Goal: Task Accomplishment & Management: Complete application form

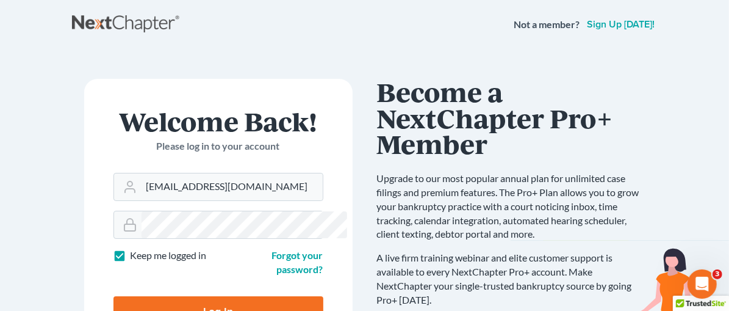
click at [164, 296] on input "Log In" at bounding box center [219, 311] width 210 height 31
type input "Thinking..."
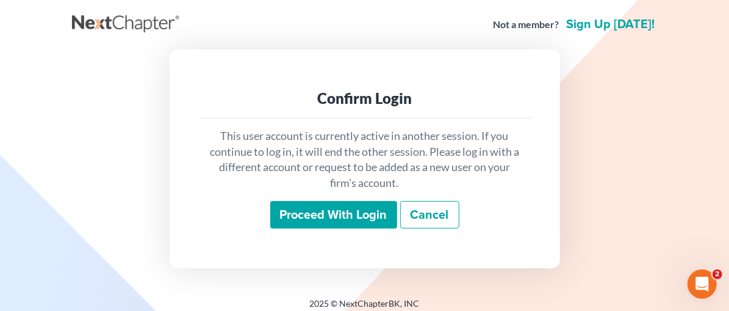
click at [350, 215] on input "Proceed with login" at bounding box center [333, 215] width 127 height 28
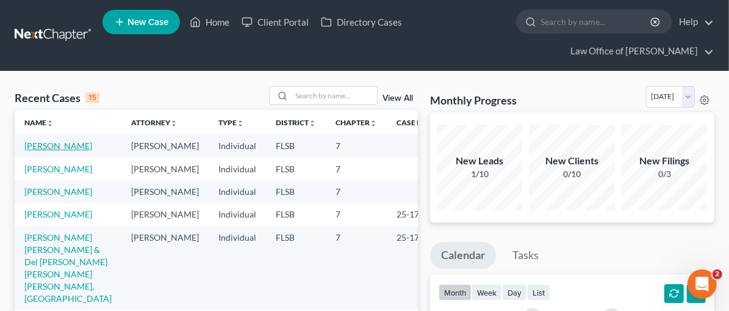
click at [62, 148] on link "Kerr, Amanda" at bounding box center [58, 145] width 68 height 10
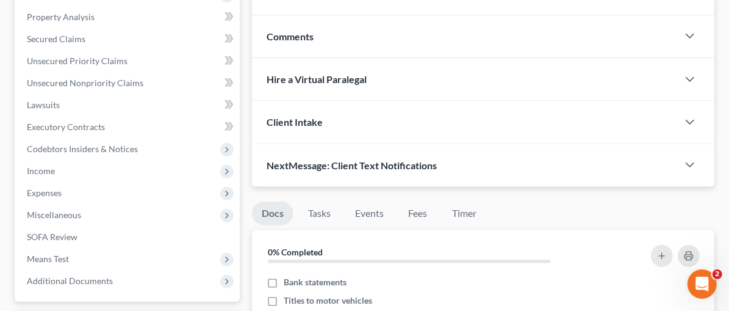
scroll to position [245, 0]
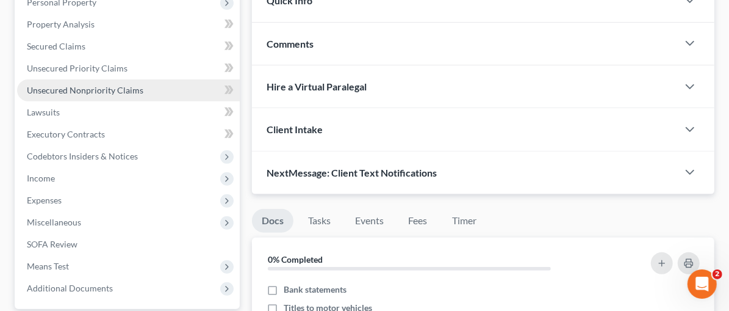
click at [102, 91] on span "Unsecured Nonpriority Claims" at bounding box center [85, 90] width 117 height 10
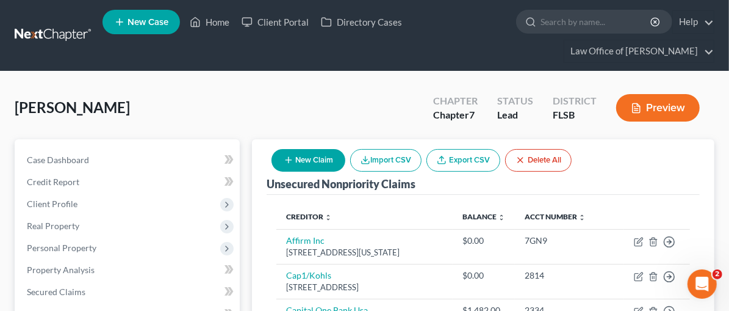
click at [345, 156] on button "New Claim" at bounding box center [309, 160] width 74 height 23
select select "0"
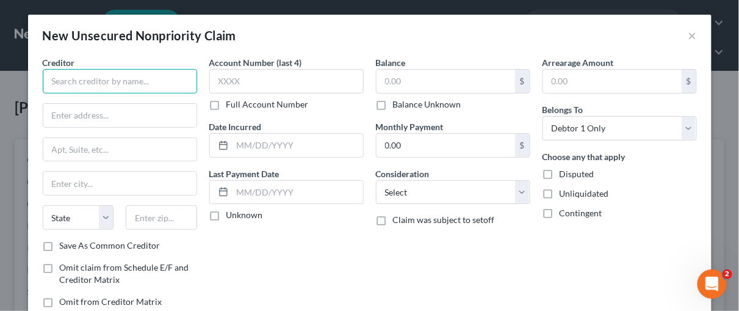
click at [68, 81] on input "text" at bounding box center [120, 81] width 154 height 24
click at [58, 82] on input "text" at bounding box center [120, 81] width 154 height 24
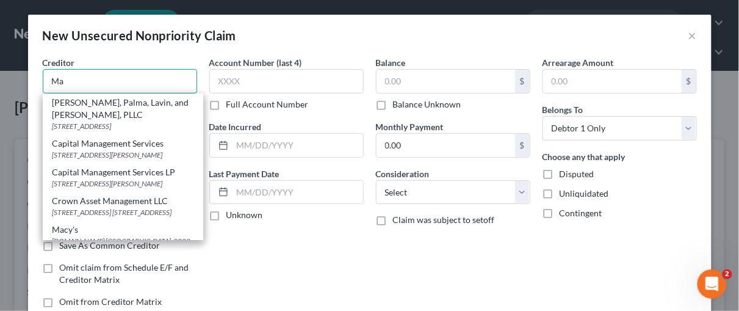
type input "M"
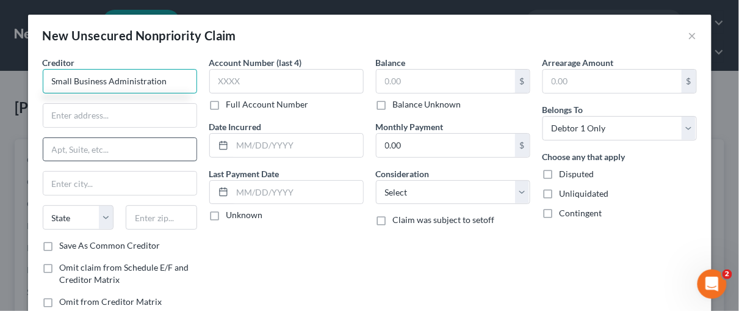
type input "Small Business Administration"
click at [57, 146] on input "text" at bounding box center [119, 149] width 153 height 23
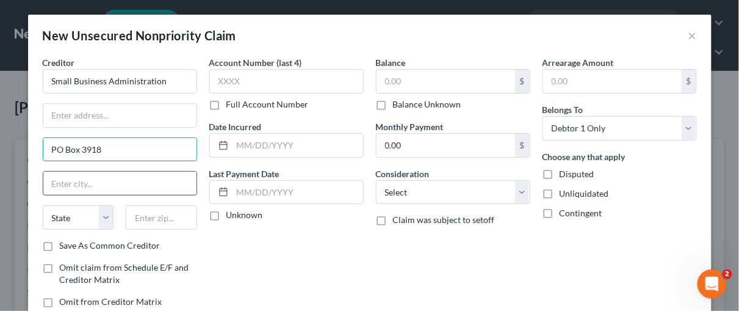
type input "PO Box 3918"
click at [65, 186] on input "text" at bounding box center [119, 182] width 153 height 23
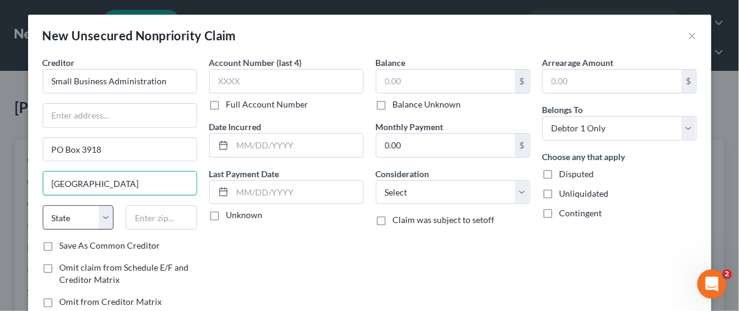
type input "Portland"
click at [62, 214] on select "State AL AK AR AZ CA CO CT DE DC FL GA GU HI ID IL IN IA KS KY LA ME MD MA MI M…" at bounding box center [78, 217] width 71 height 24
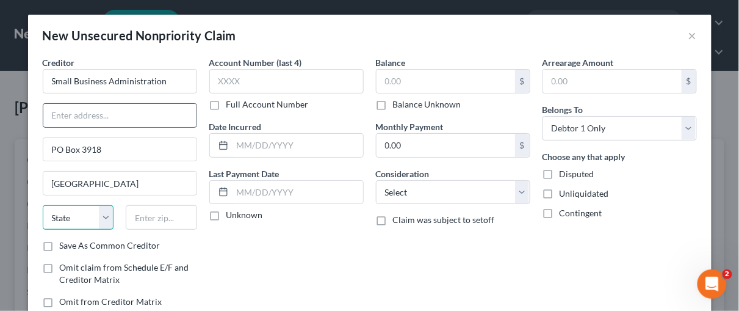
select select "38"
click at [43, 205] on select "State AL AK AR AZ CA CO CT DE DC FL GA GU HI ID IL IN IA KS KY LA ME MD MA MI M…" at bounding box center [78, 217] width 71 height 24
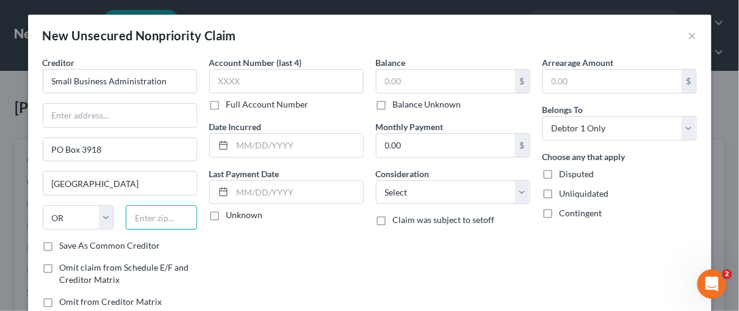
click at [139, 220] on input "text" at bounding box center [161, 217] width 71 height 24
type input "97208"
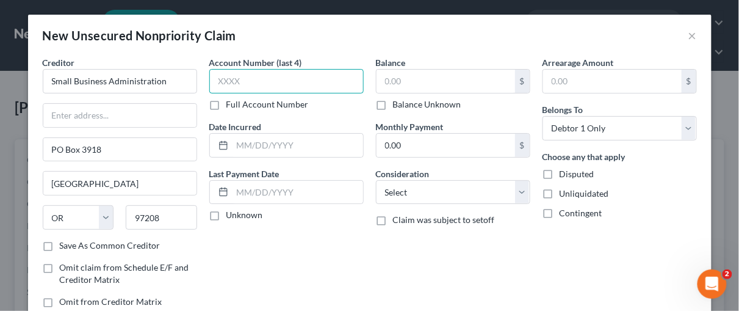
click at [247, 73] on input "text" at bounding box center [286, 81] width 154 height 24
click at [212, 79] on input "text" at bounding box center [286, 81] width 154 height 24
type input "7810"
click at [264, 142] on input "text" at bounding box center [297, 145] width 131 height 23
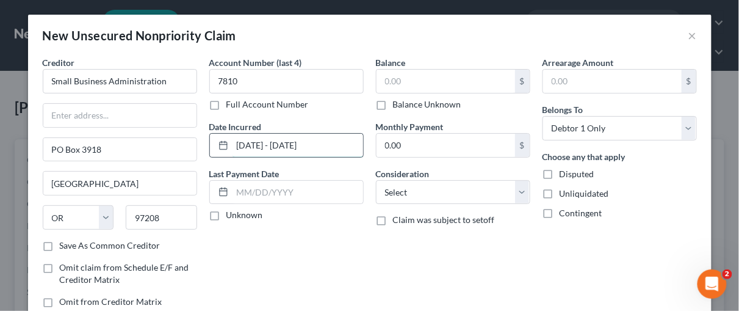
click at [314, 150] on input "2020 - 2022" at bounding box center [297, 145] width 131 height 23
type input "2020 - 2022"
click at [403, 79] on input "text" at bounding box center [446, 81] width 139 height 23
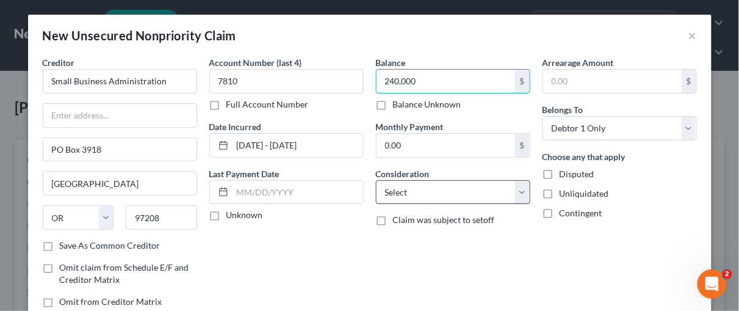
type input "240,000"
click at [518, 192] on select "Select Cable / Satellite Services Collection Agency Credit Card Debt Debt Couns…" at bounding box center [453, 192] width 154 height 24
select select "14"
click at [376, 180] on select "Select Cable / Satellite Services Collection Agency Credit Card Debt Debt Couns…" at bounding box center [453, 192] width 154 height 24
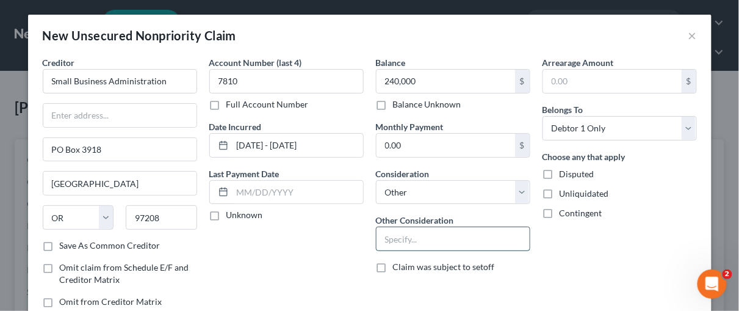
click at [389, 239] on input "text" at bounding box center [453, 238] width 153 height 23
click at [391, 239] on input "text" at bounding box center [453, 238] width 153 height 23
type input "XO DOG WALKING LLC Loan"
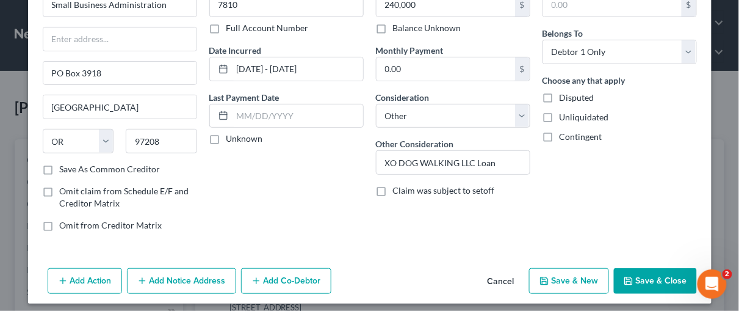
scroll to position [81, 0]
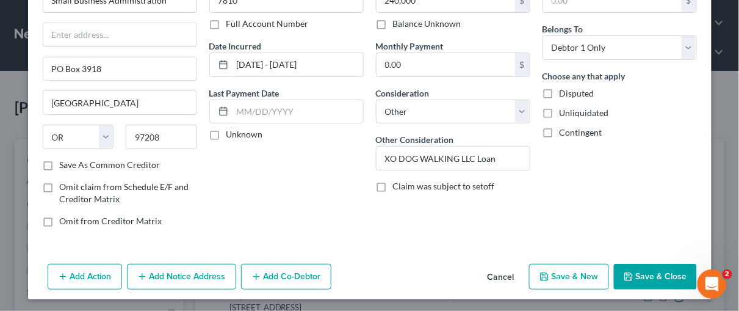
click at [201, 273] on button "Add Notice Address" at bounding box center [181, 277] width 109 height 26
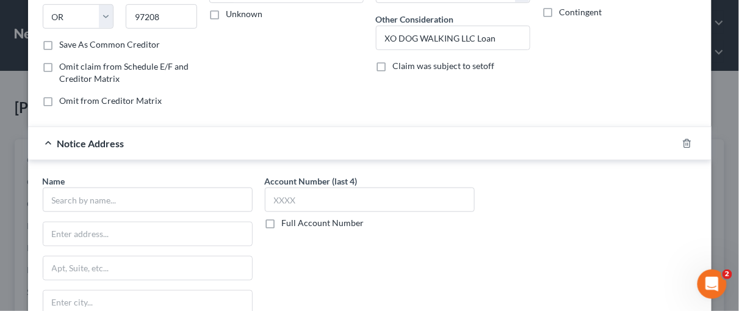
scroll to position [208, 0]
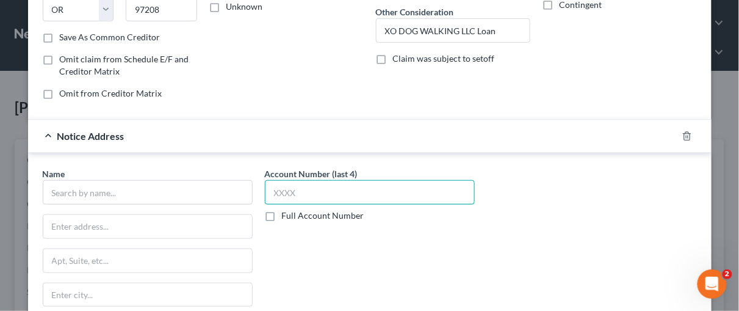
click at [284, 187] on input "text" at bounding box center [370, 192] width 210 height 24
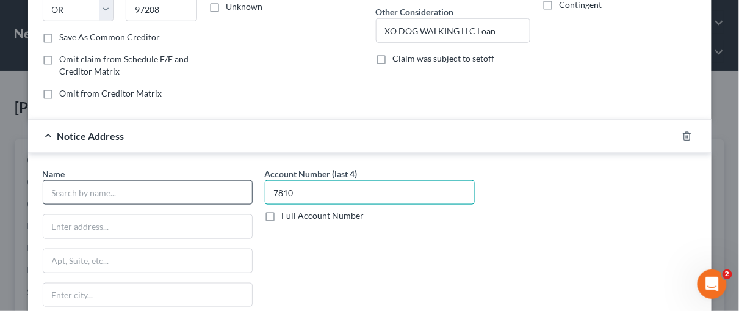
type input "7810"
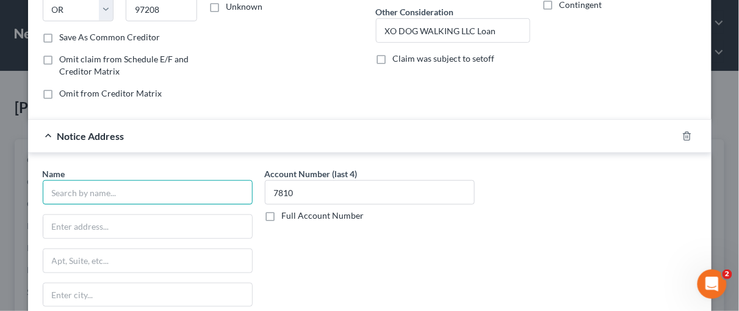
click at [77, 187] on input "text" at bounding box center [148, 192] width 210 height 24
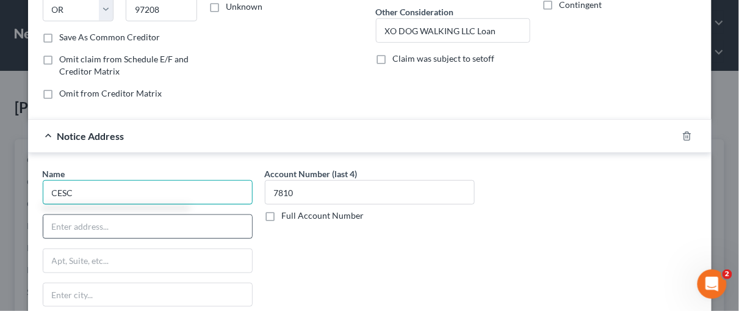
type input "CESC"
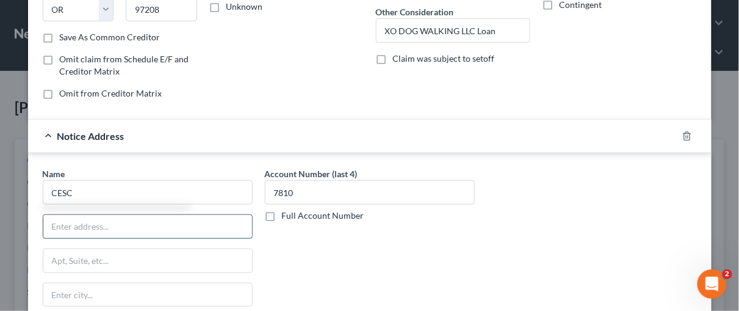
click at [63, 218] on input "text" at bounding box center [147, 226] width 209 height 23
click at [81, 221] on input "14925 Kigsport Td" at bounding box center [147, 226] width 209 height 23
click at [117, 219] on input "14925 Kingsport Td" at bounding box center [147, 226] width 209 height 23
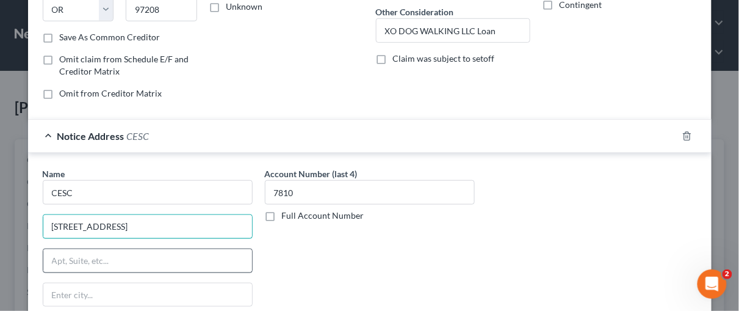
type input "14925 Kingsport Rd"
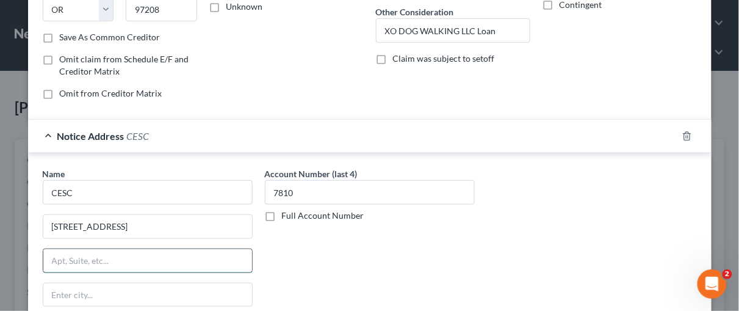
click at [63, 259] on input "text" at bounding box center [147, 260] width 209 height 23
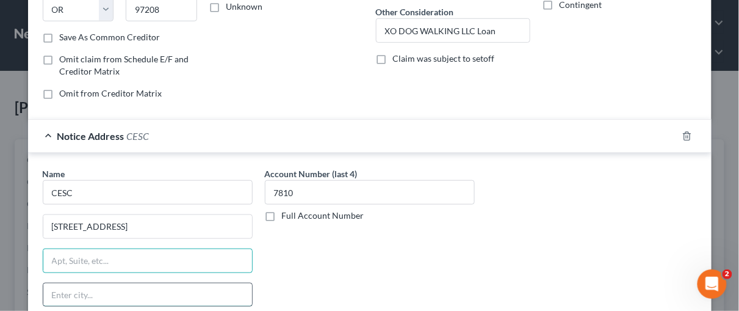
click at [64, 283] on input "text" at bounding box center [147, 294] width 209 height 23
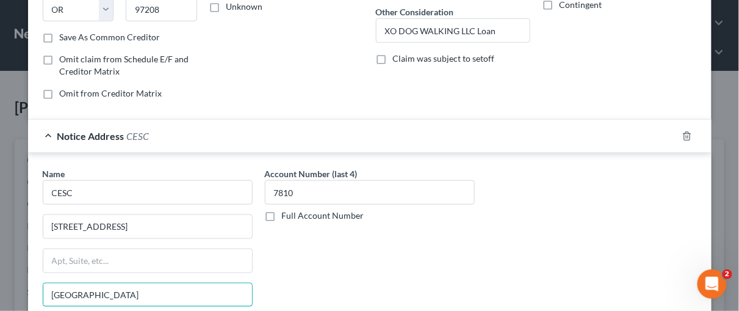
type input "Fort Worth"
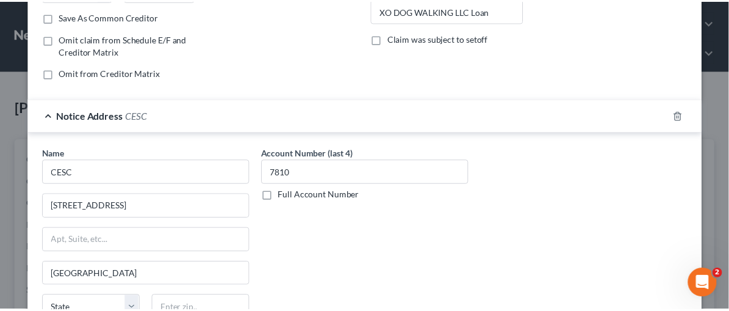
scroll to position [341, 0]
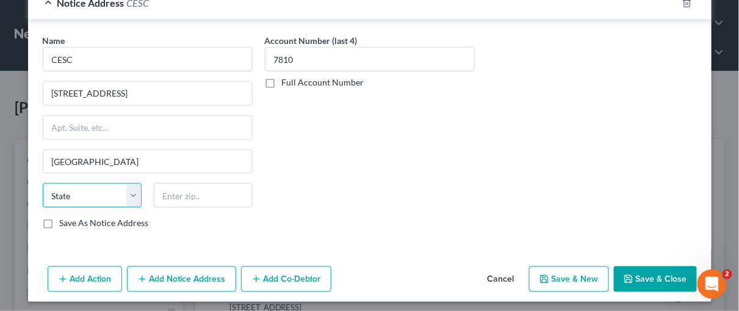
click at [132, 192] on select "State AL AK AR AZ CA CO CT DE DC FL GA GU HI ID IL IN IA KS KY LA ME MD MA MI M…" at bounding box center [92, 195] width 99 height 24
select select "45"
click at [43, 183] on select "State AL AK AR AZ CA CO CT DE DC FL GA GU HI ID IL IN IA KS KY LA ME MD MA MI M…" at bounding box center [92, 195] width 99 height 24
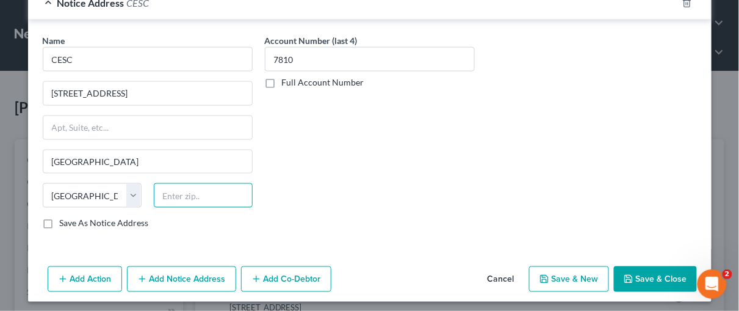
click at [166, 194] on input "text" at bounding box center [203, 195] width 99 height 24
type input "76155"
drag, startPoint x: 353, startPoint y: 203, endPoint x: 320, endPoint y: 200, distance: 33.8
click at [341, 201] on div "Account Number (last 4) 7810 Full Account Number" at bounding box center [370, 136] width 222 height 205
click at [655, 270] on button "Save & Close" at bounding box center [655, 279] width 83 height 26
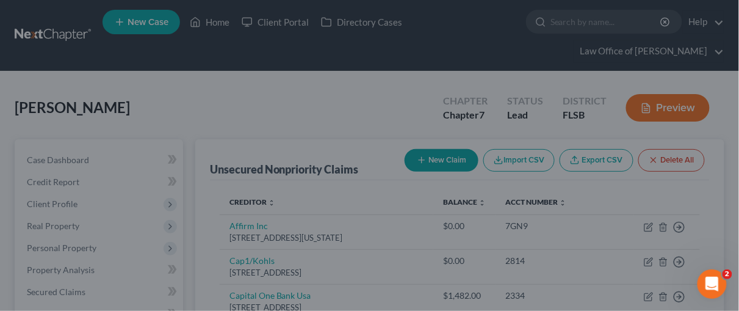
type input "240,000.00"
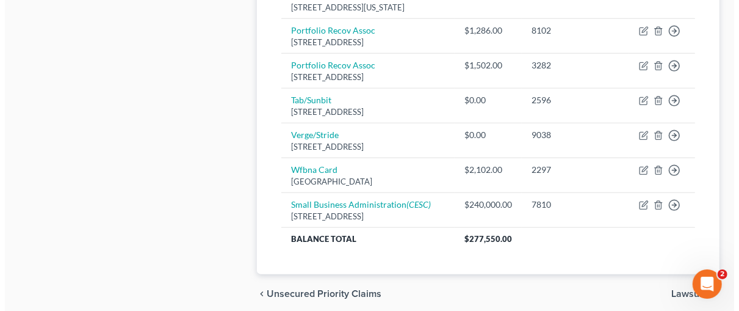
scroll to position [738, 0]
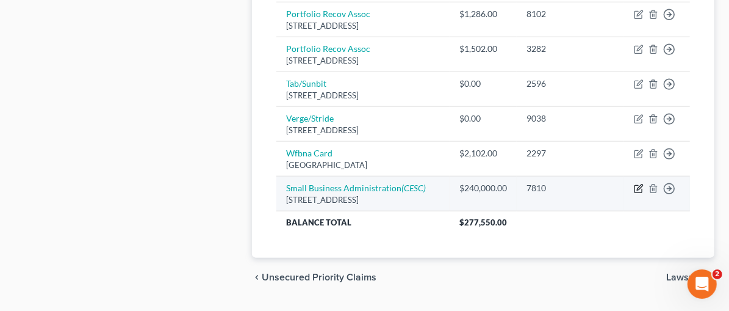
click at [638, 184] on icon "button" at bounding box center [639, 189] width 10 height 10
select select "38"
select select "14"
select select "0"
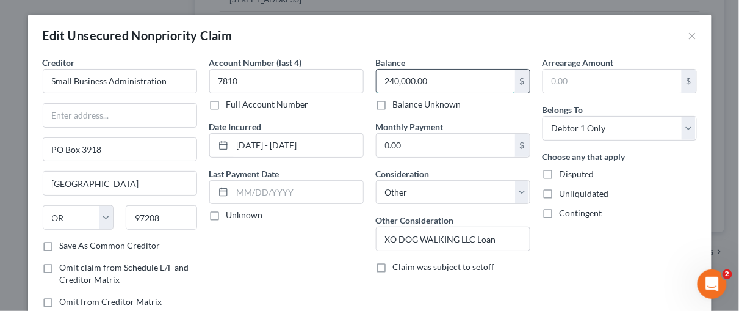
click at [431, 80] on input "240,000.00" at bounding box center [446, 81] width 139 height 23
type input "248,881.82"
drag, startPoint x: 295, startPoint y: 243, endPoint x: 308, endPoint y: 241, distance: 12.3
click at [300, 243] on div "Account Number (last 4) 7810 Full Account Number Date Incurred 2020 - 2022 Last…" at bounding box center [286, 186] width 167 height 261
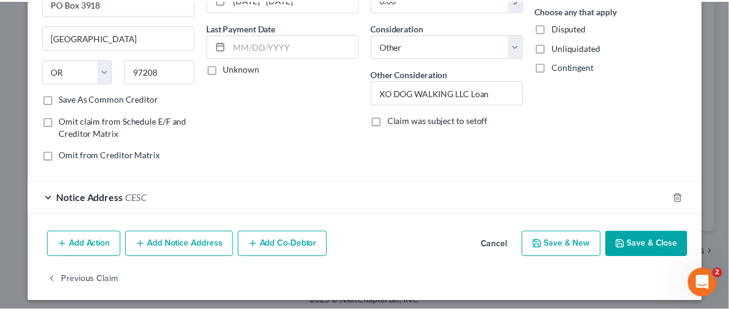
scroll to position [149, 0]
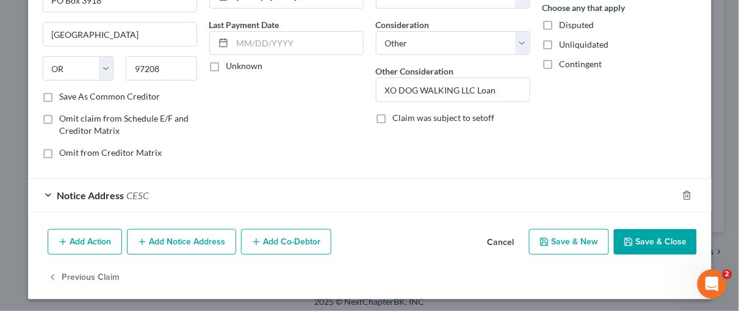
click at [657, 239] on button "Save & Close" at bounding box center [655, 242] width 83 height 26
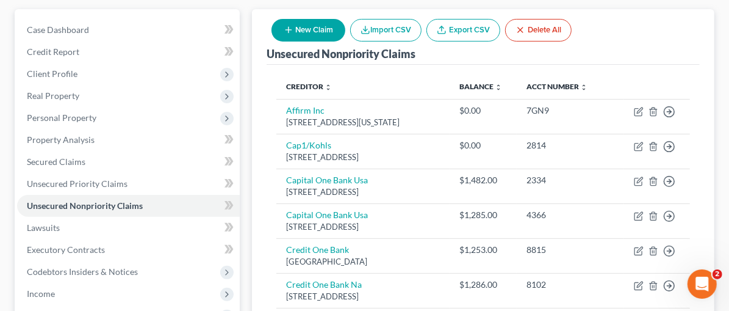
scroll to position [135, 0]
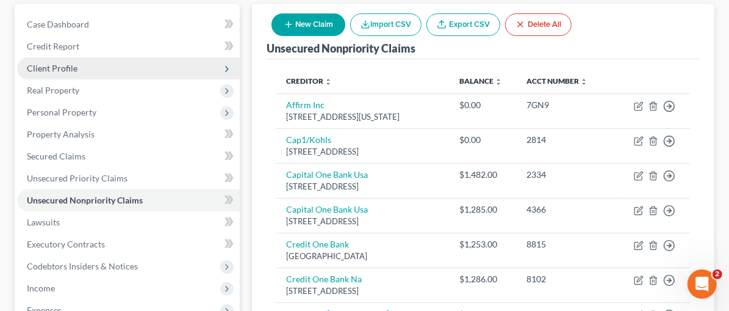
click at [52, 67] on span "Client Profile" at bounding box center [52, 68] width 51 height 10
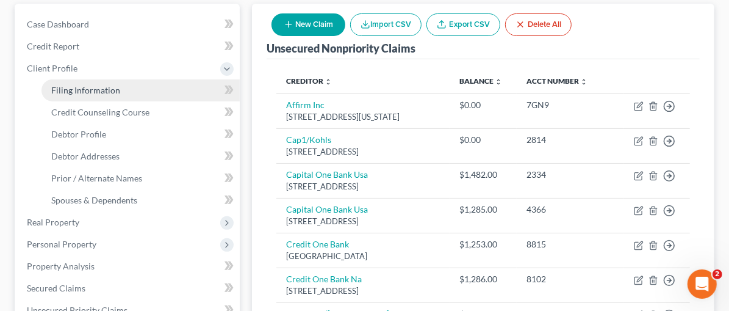
click at [78, 86] on span "Filing Information" at bounding box center [85, 90] width 69 height 10
select select "0"
select select "3"
select select "0"
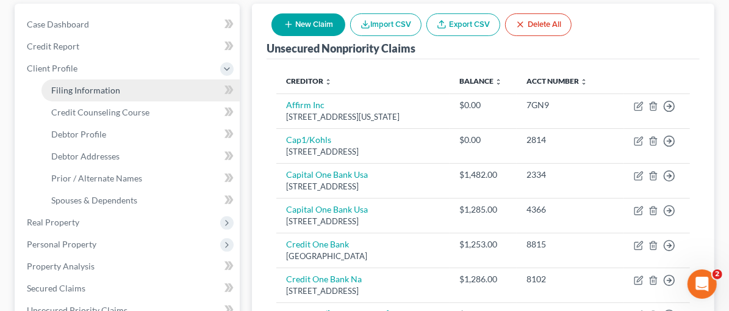
select select "17"
select select "9"
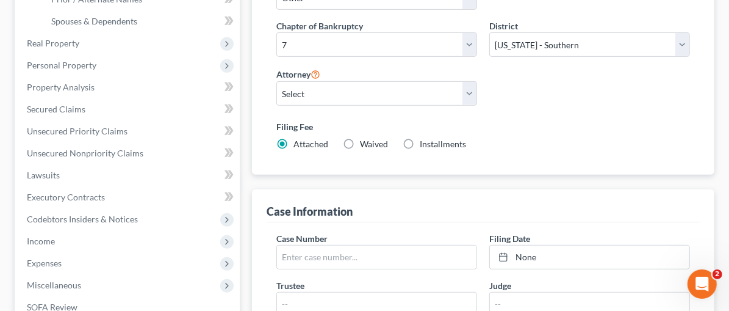
scroll to position [322, 0]
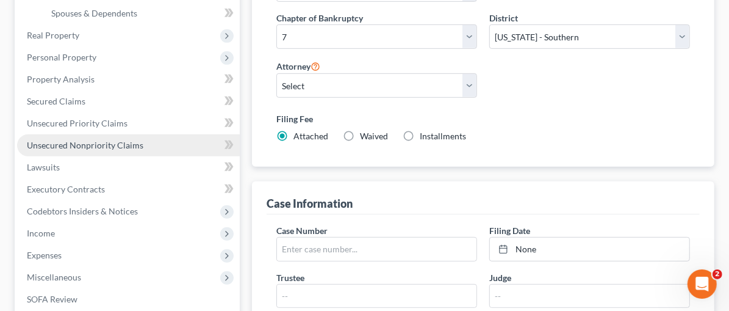
drag, startPoint x: 85, startPoint y: 146, endPoint x: 110, endPoint y: 144, distance: 25.1
click at [86, 146] on span "Unsecured Nonpriority Claims" at bounding box center [85, 145] width 117 height 10
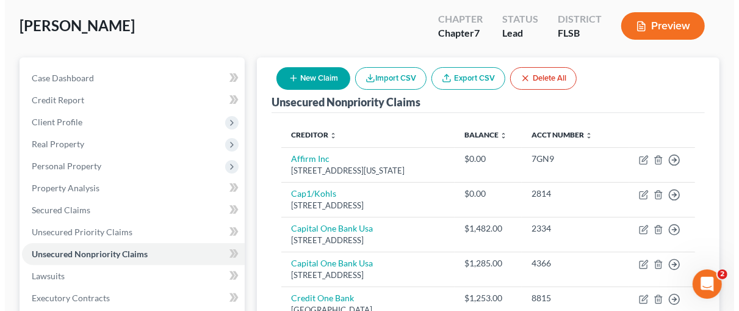
scroll to position [60, 0]
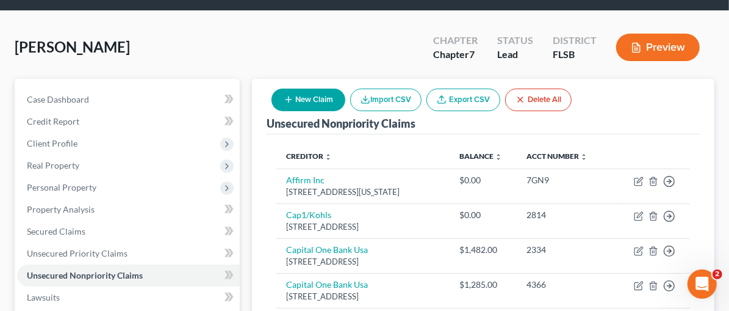
click at [345, 96] on button "New Claim" at bounding box center [309, 99] width 74 height 23
select select "0"
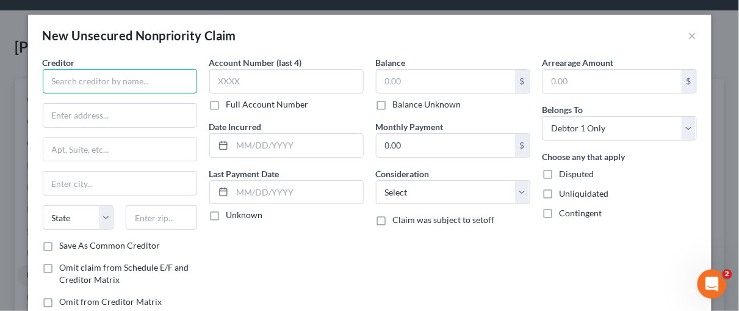
click at [62, 76] on input "text" at bounding box center [120, 81] width 154 height 24
click at [59, 76] on input "text" at bounding box center [120, 81] width 154 height 24
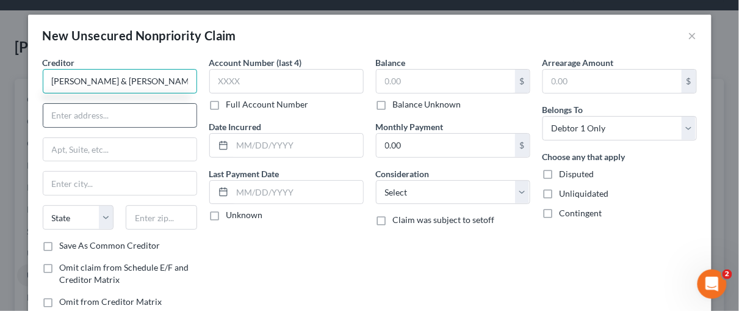
type input "Greenberg, Grant & Richards"
click at [56, 115] on input "text" at bounding box center [119, 115] width 153 height 23
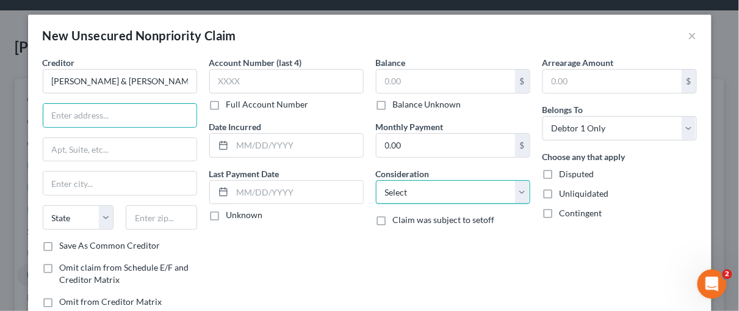
click at [520, 189] on select "Select Cable / Satellite Services Collection Agency Credit Card Debt Debt Couns…" at bounding box center [453, 192] width 154 height 24
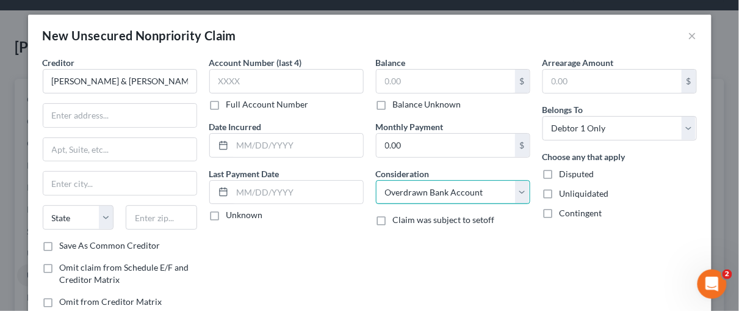
click at [376, 180] on select "Select Cable / Satellite Services Collection Agency Credit Card Debt Debt Couns…" at bounding box center [453, 192] width 154 height 24
click at [518, 187] on select "Select Cable / Satellite Services Collection Agency Credit Card Debt Debt Couns…" at bounding box center [453, 192] width 154 height 24
select select "14"
click at [376, 180] on select "Select Cable / Satellite Services Collection Agency Credit Card Debt Debt Couns…" at bounding box center [453, 192] width 154 height 24
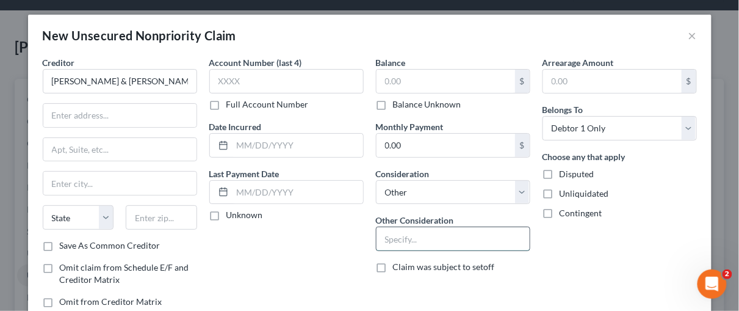
click at [385, 238] on input "text" at bounding box center [453, 238] width 153 height 23
type input "Business debt, Intuit Financing Inc."
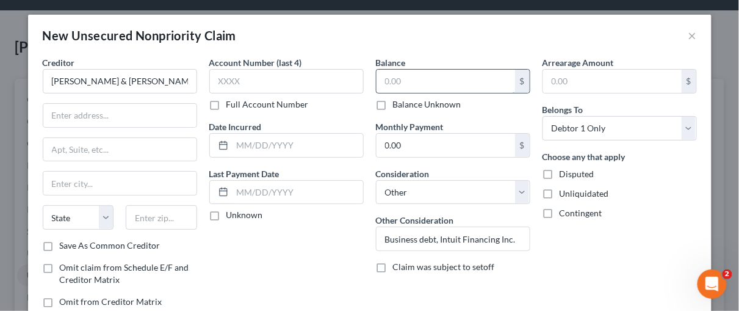
click at [418, 72] on input "text" at bounding box center [446, 81] width 139 height 23
type input "20,292.78"
click at [582, 253] on div "Arrearage Amount $ Belongs To * Select Debtor 1 Only Debtor 2 Only Debtor 1 And…" at bounding box center [619, 186] width 167 height 261
click at [226, 107] on label "Full Account Number" at bounding box center [267, 104] width 82 height 12
click at [231, 106] on input "Full Account Number" at bounding box center [235, 102] width 8 height 8
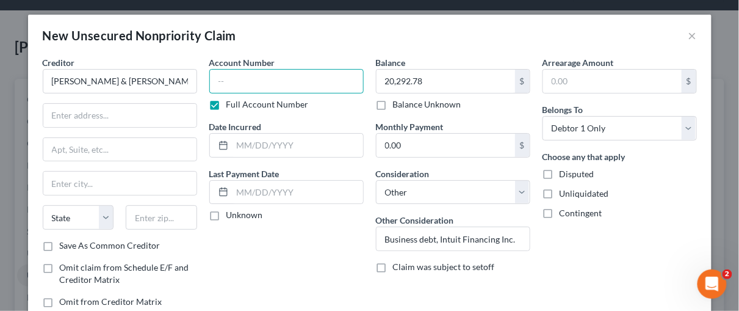
click at [220, 83] on input "text" at bounding box center [286, 81] width 154 height 24
type input "File#: 1863957"
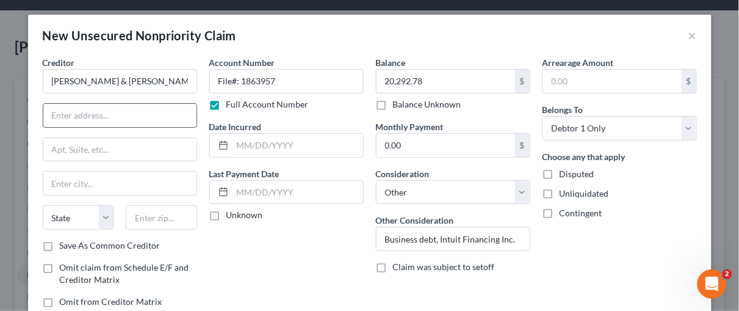
click at [48, 111] on input "text" at bounding box center [119, 115] width 153 height 23
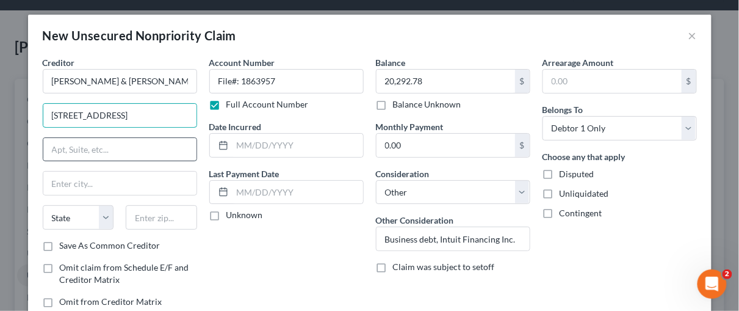
type input "5858 Westheimer Rd"
click at [82, 147] on input "text" at bounding box center [119, 149] width 153 height 23
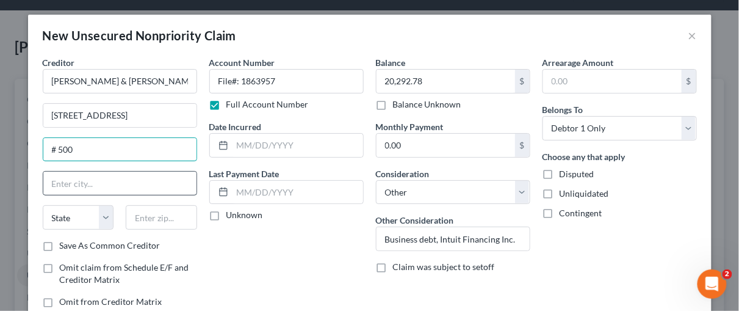
type input "# 500"
click at [107, 176] on input "text" at bounding box center [119, 182] width 153 height 23
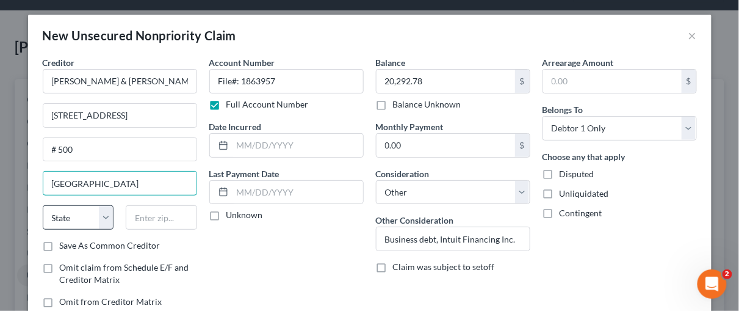
type input "Houston"
click at [98, 215] on select "State AL AK AR AZ CA CO CT DE DC FL GA GU HI ID IL IN IA KS KY LA ME MD MA MI M…" at bounding box center [78, 217] width 71 height 24
select select "45"
click at [43, 205] on select "State AL AK AR AZ CA CO CT DE DC FL GA GU HI ID IL IN IA KS KY LA ME MD MA MI M…" at bounding box center [78, 217] width 71 height 24
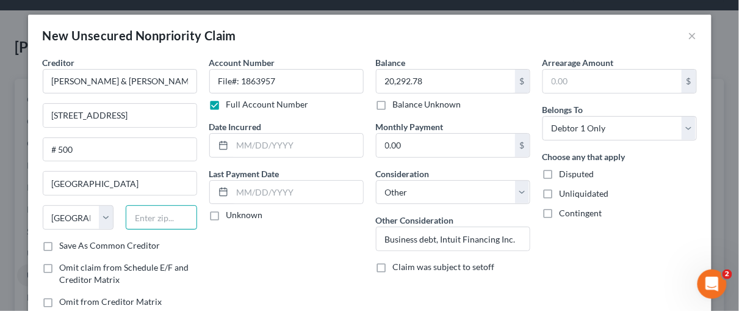
click at [135, 219] on input "text" at bounding box center [161, 217] width 71 height 24
type input "77057"
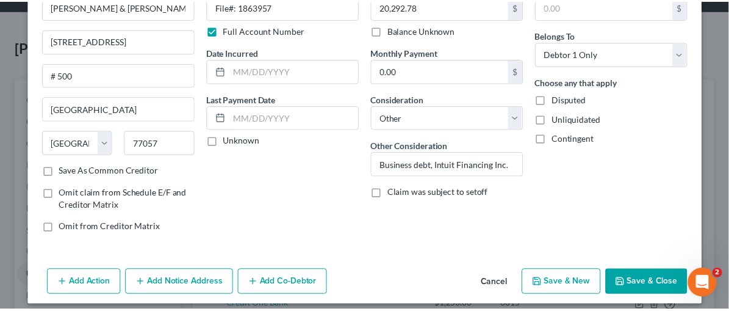
scroll to position [81, 0]
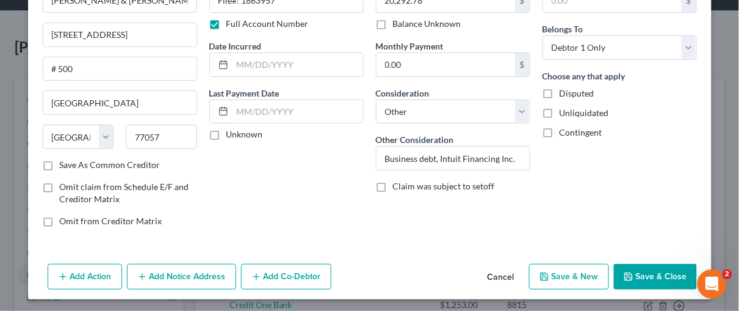
click at [669, 271] on button "Save & Close" at bounding box center [655, 277] width 83 height 26
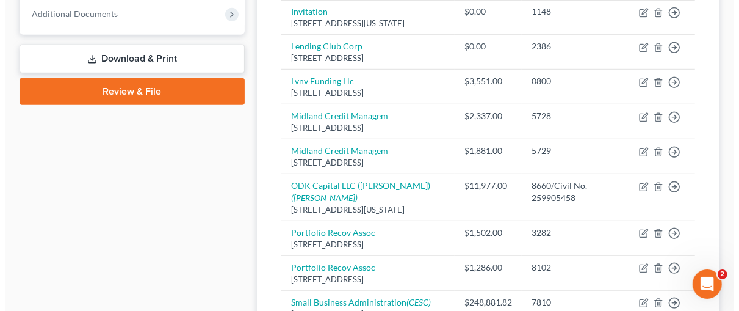
scroll to position [530, 0]
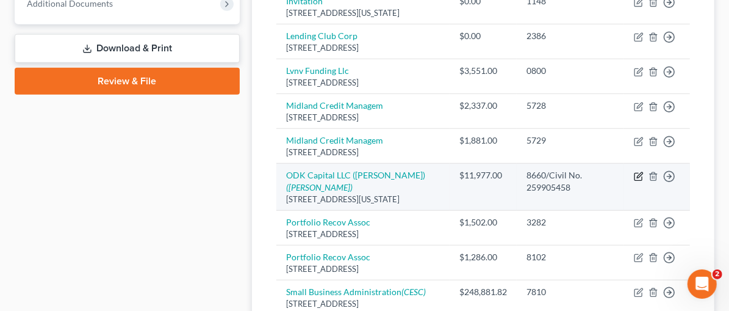
click at [641, 172] on icon "button" at bounding box center [639, 174] width 5 height 5
select select "35"
select select "14"
select select "0"
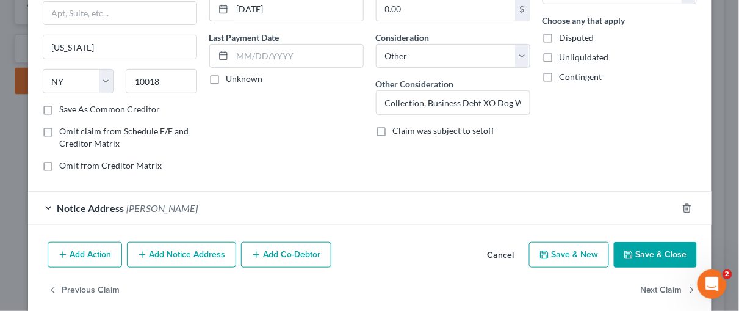
scroll to position [149, 0]
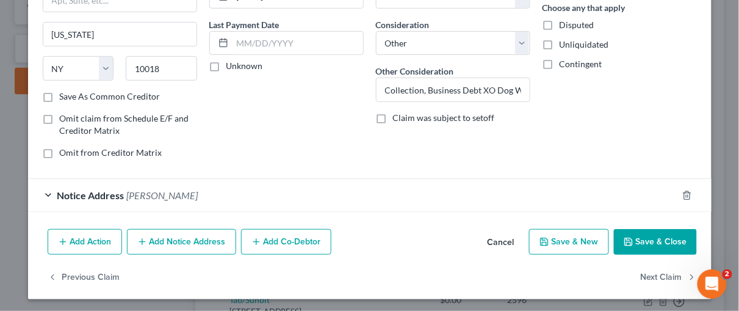
click at [49, 191] on div "Notice Address Vincent E Aubrey Esq" at bounding box center [352, 195] width 649 height 32
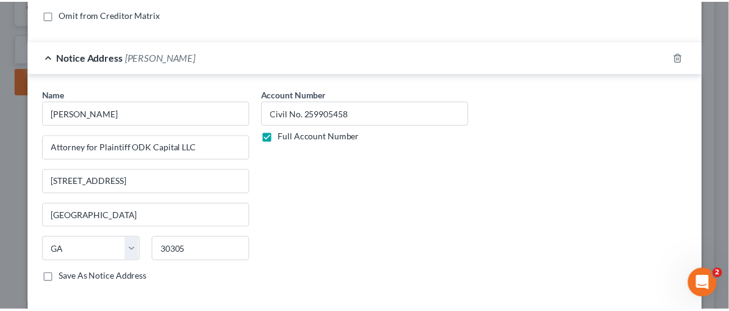
scroll to position [376, 0]
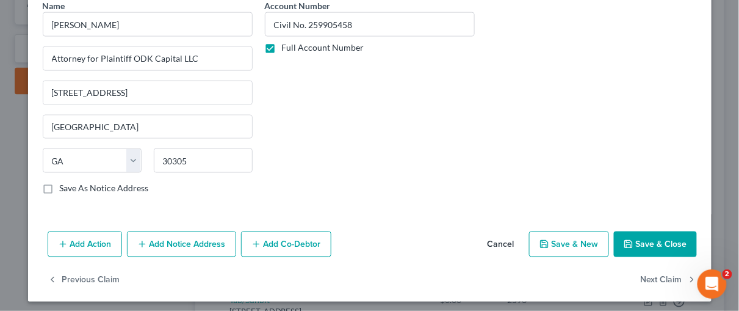
click at [647, 240] on button "Save & Close" at bounding box center [655, 244] width 83 height 26
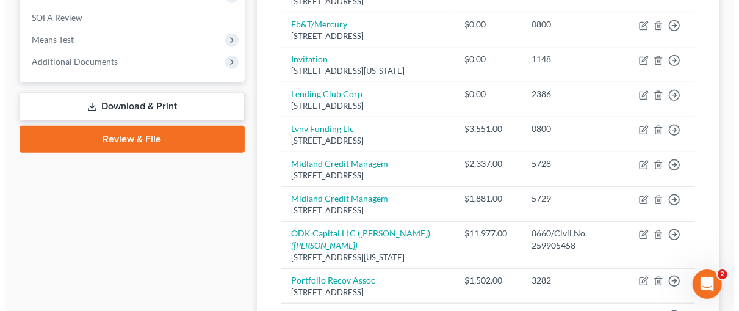
scroll to position [463, 0]
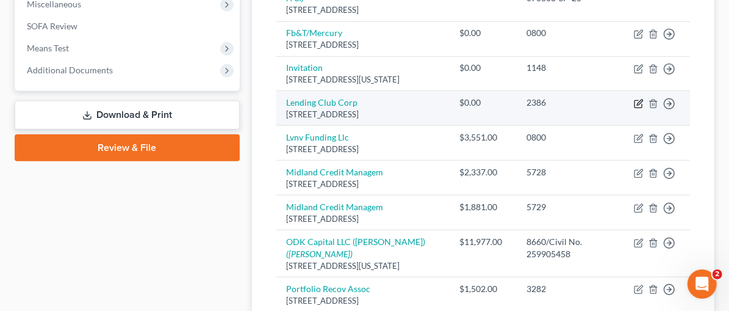
click at [639, 99] on icon "button" at bounding box center [639, 101] width 5 height 5
select select "4"
select select "0"
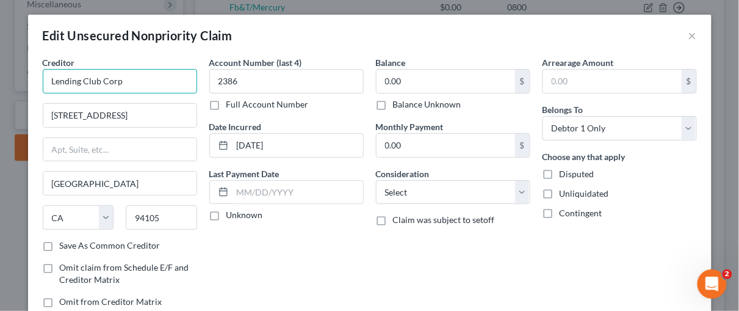
drag, startPoint x: 124, startPoint y: 78, endPoint x: 37, endPoint y: 81, distance: 87.3
click at [37, 81] on div "Creditor * Lending Club Corp 595 Market St Ste 200 San Francisco State AL AK AR…" at bounding box center [120, 186] width 167 height 261
type input "Asset Recovery Solutions LLC"
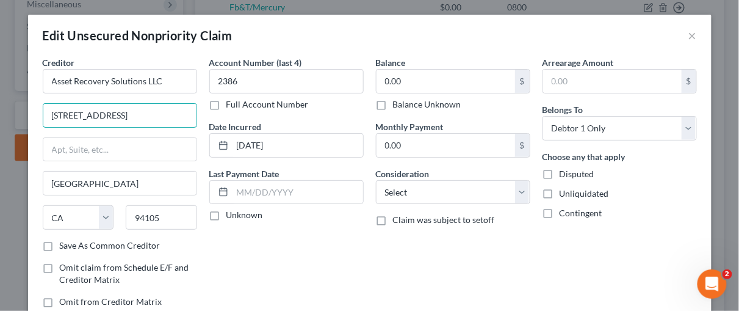
drag, startPoint x: 132, startPoint y: 116, endPoint x: 0, endPoint y: 111, distance: 131.9
click at [0, 115] on div "Edit Unsecured Nonpriority Claim × Creditor * Asset Recovery Solutions LLC 595 …" at bounding box center [369, 155] width 739 height 311
type input "5250 Old Orchard Road"
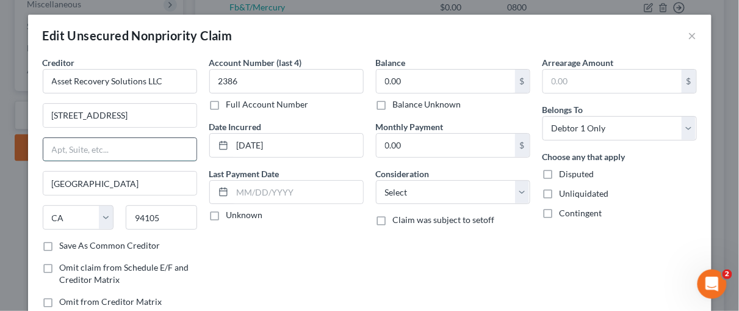
click at [70, 148] on input "text" at bounding box center [119, 149] width 153 height 23
type input "Suite 200"
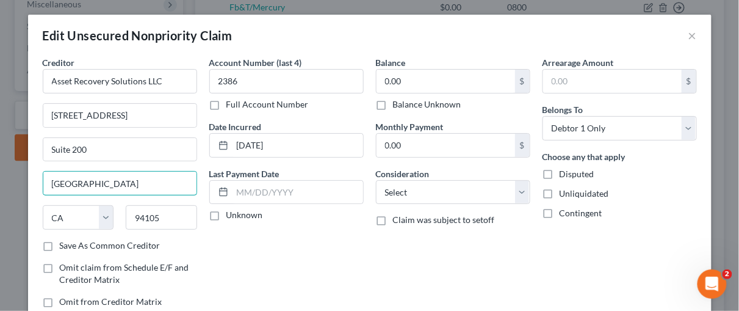
drag, startPoint x: 103, startPoint y: 178, endPoint x: 21, endPoint y: 175, distance: 81.9
click at [21, 175] on div "Edit Unsecured Nonpriority Claim × Creditor * Asset Recovery Solutions LLC 5250…" at bounding box center [369, 155] width 739 height 311
type input "Shokie"
click at [101, 212] on select "State AL AK AR AZ CA CO CT DE DC FL GA GU HI ID IL IN IA KS KY LA ME MD MA MI M…" at bounding box center [78, 217] width 71 height 24
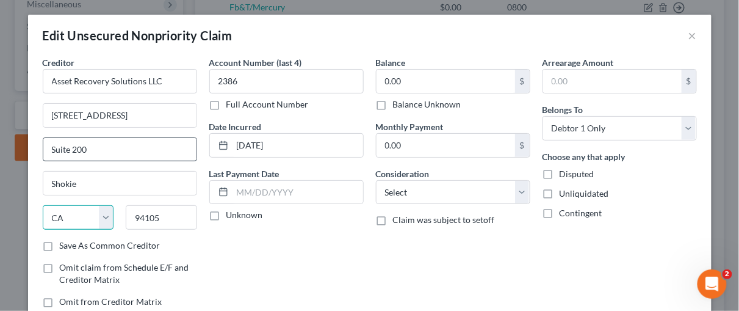
select select "14"
click at [43, 205] on select "State AL AK AR AZ CA CO CT DE DC FL GA GU HI ID IL IN IA KS KY LA ME MD MA MI M…" at bounding box center [78, 217] width 71 height 24
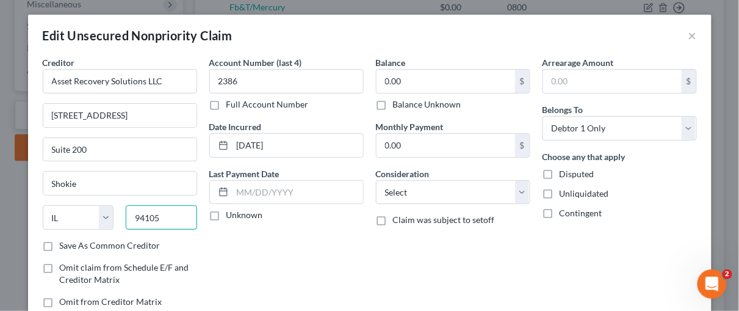
click at [164, 213] on input "94105" at bounding box center [161, 217] width 71 height 24
type input "9"
type input "60077"
type input "Skokie"
click at [285, 236] on div "Account Number (last 4) 2386 Full Account Number Date Incurred 09-14-2022 Last …" at bounding box center [286, 186] width 167 height 261
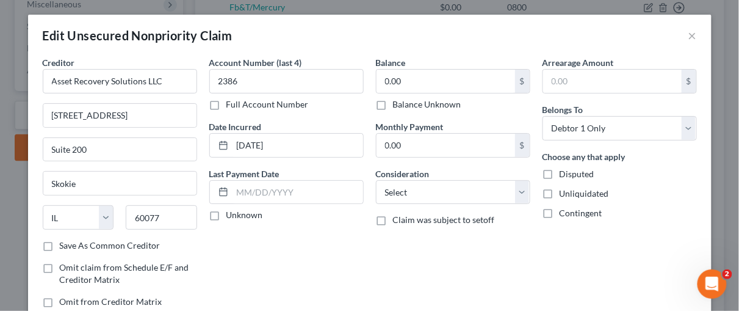
click at [226, 107] on label "Full Account Number" at bounding box center [267, 104] width 82 height 12
click at [231, 106] on input "Full Account Number" at bounding box center [235, 102] width 8 height 8
click at [240, 83] on input "2386" at bounding box center [286, 81] width 154 height 24
type input "2"
type input "F"
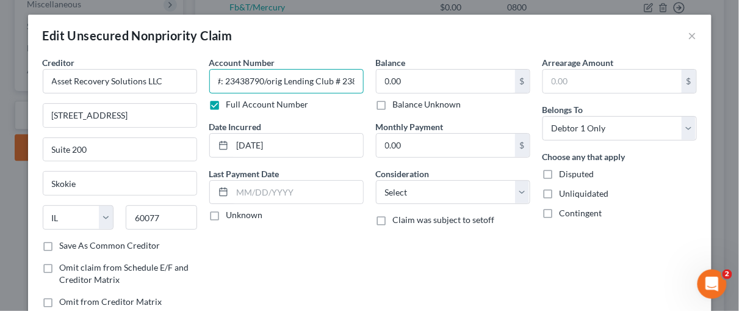
scroll to position [0, 48]
click at [270, 80] on input "Reference #: 23438790/orig Lending Club # 2386" at bounding box center [286, 81] width 154 height 24
type input "Reference #: 23438790/orig. Lending Club # 2386"
click at [141, 134] on div "Creditor * Asset Recovery Solutions LLC 5250 Old Orchard Road Suite 200 Skokie …" at bounding box center [120, 147] width 154 height 183
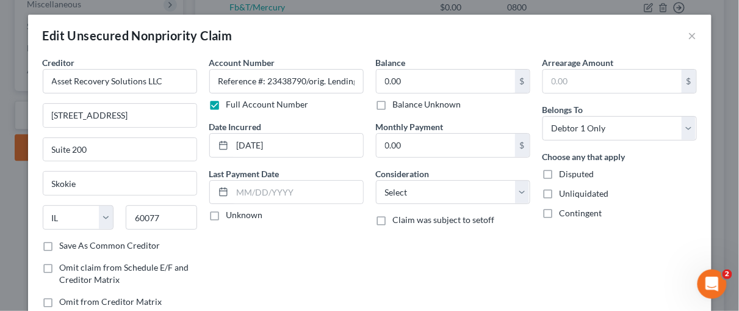
click at [295, 218] on div "Unknown" at bounding box center [286, 215] width 154 height 12
click at [402, 83] on input "0.00" at bounding box center [446, 81] width 139 height 23
type input "7,709.39"
drag, startPoint x: 408, startPoint y: 253, endPoint x: 437, endPoint y: 226, distance: 39.7
click at [409, 252] on div "Balance 7,709.39 $ Balance Unknown Balance Undetermined 7,709.39 $ Balance Unkn…" at bounding box center [453, 186] width 167 height 261
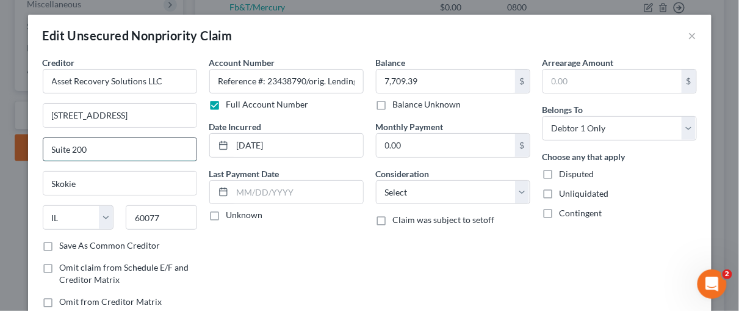
click at [121, 150] on input "Suite 200" at bounding box center [119, 149] width 153 height 23
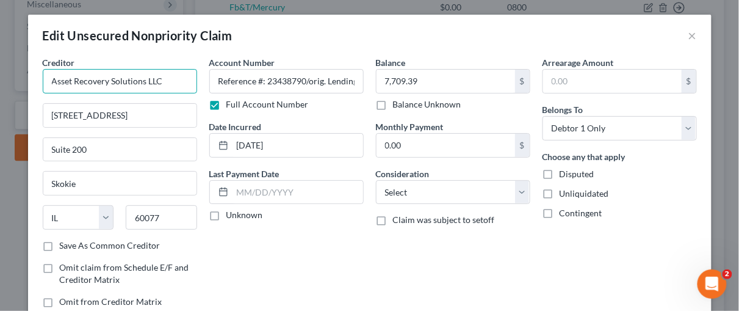
click at [67, 76] on input "Asset Recovery Solutions LLC" at bounding box center [120, 81] width 154 height 24
click at [290, 254] on div "Account Number Reference #: 23438790/orig. Lending Club # 2386 Full Account Num…" at bounding box center [286, 186] width 167 height 261
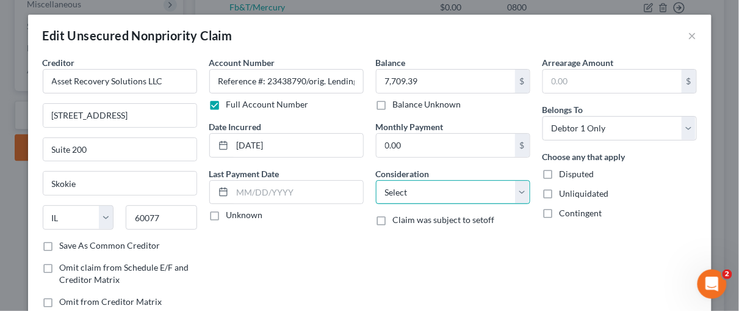
click at [516, 190] on select "Select Cable / Satellite Services Collection Agency Credit Card Debt Debt Couns…" at bounding box center [453, 192] width 154 height 24
click at [376, 180] on select "Select Cable / Satellite Services Collection Agency Credit Card Debt Debt Couns…" at bounding box center [453, 192] width 154 height 24
click at [516, 190] on select "Select Cable / Satellite Services Collection Agency Credit Card Debt Debt Couns…" at bounding box center [453, 192] width 154 height 24
select select "14"
click at [376, 180] on select "Select Cable / Satellite Services Collection Agency Credit Card Debt Debt Couns…" at bounding box center [453, 192] width 154 height 24
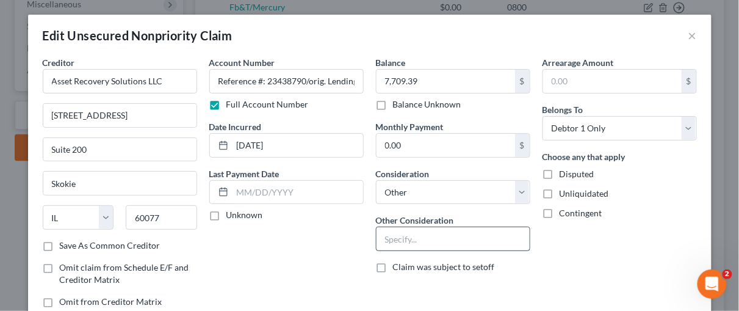
click at [384, 237] on input "text" at bounding box center [453, 238] width 153 height 23
type input "l"
type input "Lending Club Loan"
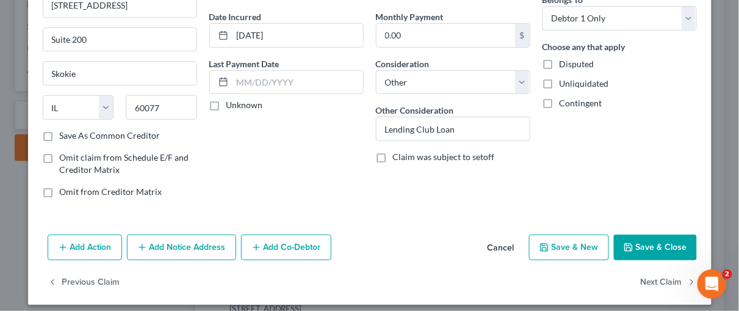
scroll to position [115, 0]
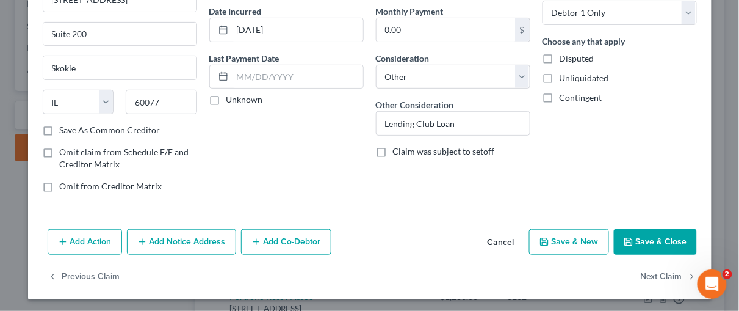
click at [191, 239] on button "Add Notice Address" at bounding box center [181, 242] width 109 height 26
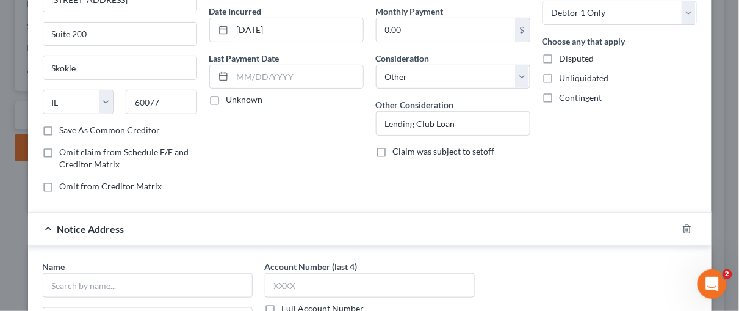
click at [282, 302] on label "Full Account Number" at bounding box center [323, 308] width 82 height 12
click at [287, 302] on input "Full Account Number" at bounding box center [291, 306] width 8 height 8
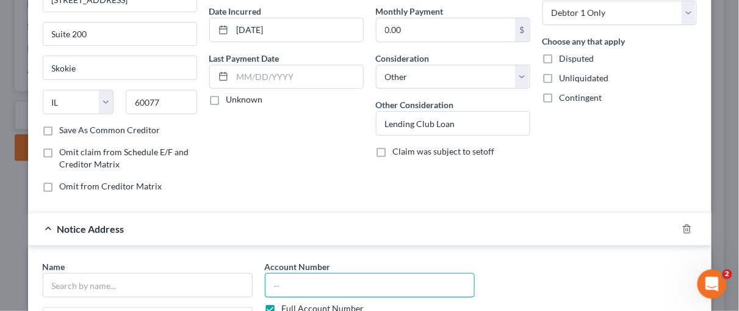
click at [272, 286] on input "text" at bounding box center [370, 285] width 210 height 24
click at [272, 278] on input "text" at bounding box center [370, 285] width 210 height 24
type input "2386"
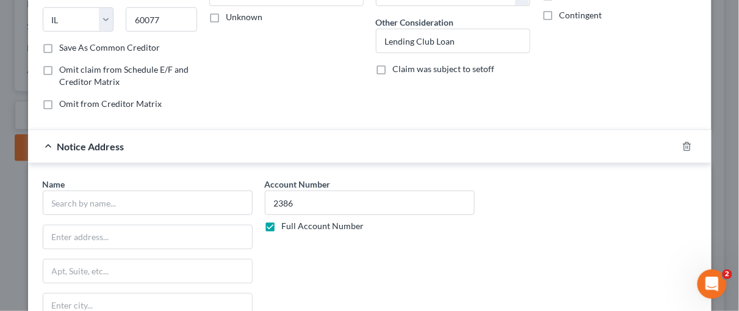
scroll to position [259, 0]
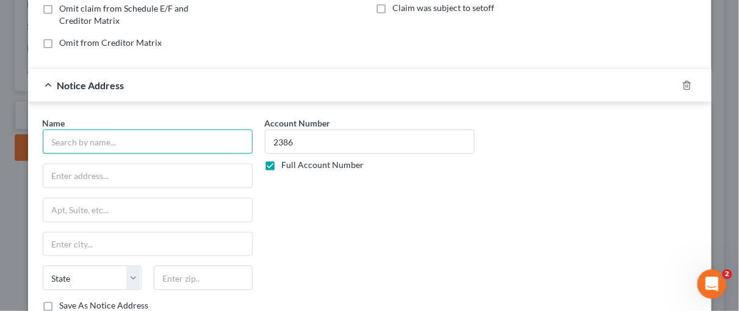
click at [60, 140] on input "text" at bounding box center [148, 141] width 210 height 24
click at [86, 139] on input "Lending CLub Corp" at bounding box center [148, 141] width 210 height 24
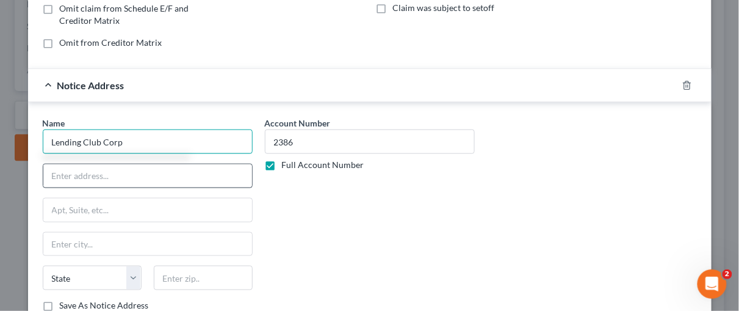
type input "Lending Club Corp"
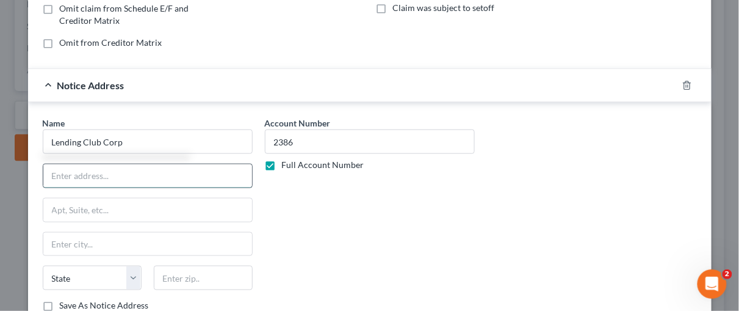
click at [75, 175] on input "text" at bounding box center [147, 175] width 209 height 23
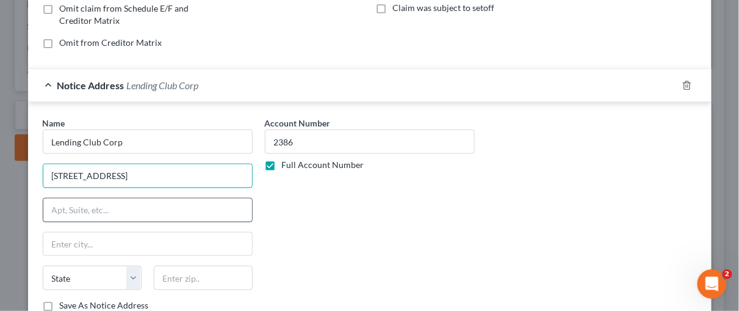
type input "595 Market St"
click at [83, 198] on input "text" at bounding box center [147, 209] width 209 height 23
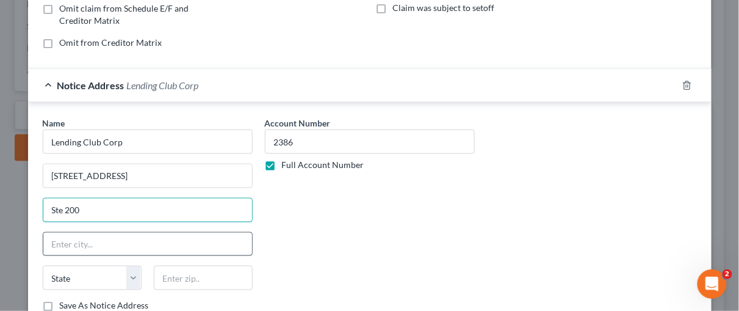
type input "Ste 200"
click at [73, 236] on input "text" at bounding box center [147, 243] width 209 height 23
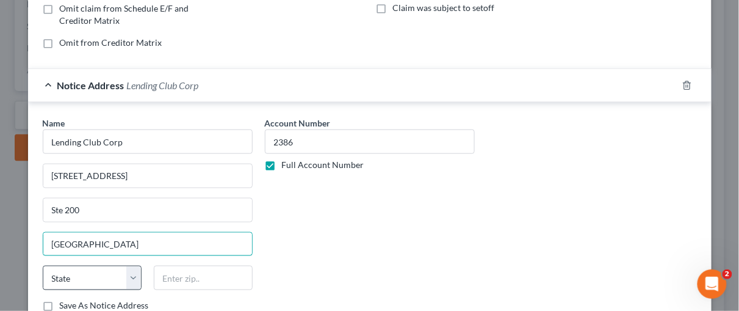
type input "San Francisco"
click at [131, 270] on select "State AL AK AR AZ CA CO CT DE DC FL GA GU HI ID IL IN IA KS KY LA ME MD MA MI M…" at bounding box center [92, 277] width 99 height 24
select select "4"
click at [43, 265] on select "State AL AK AR AZ CA CO CT DE DC FL GA GU HI ID IL IN IA KS KY LA ME MD MA MI M…" at bounding box center [92, 277] width 99 height 24
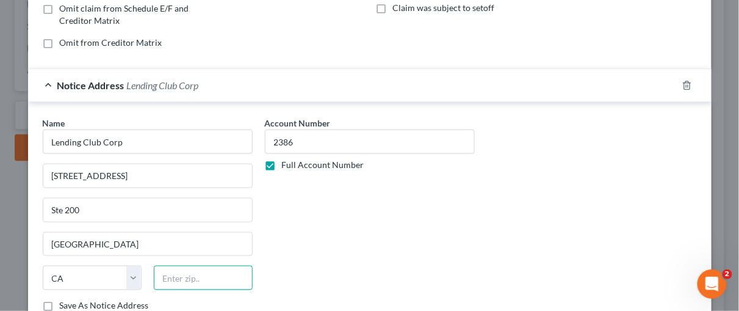
click at [166, 265] on input "text" at bounding box center [203, 277] width 99 height 24
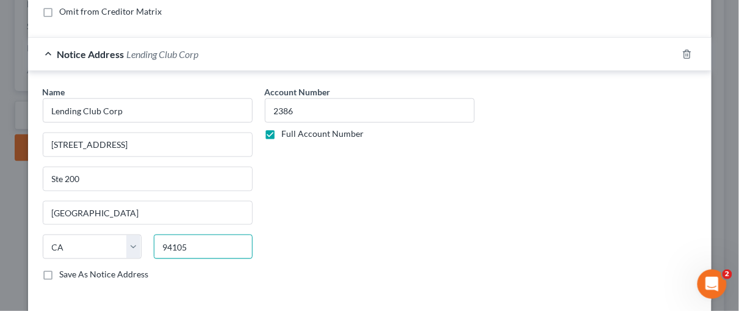
scroll to position [326, 0]
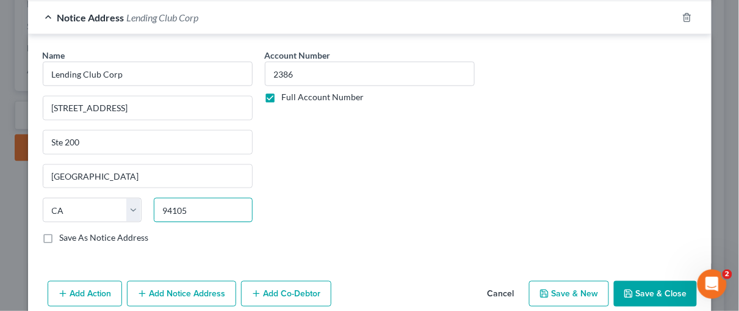
type input "94105"
click at [666, 291] on button "Save & Close" at bounding box center [655, 294] width 83 height 26
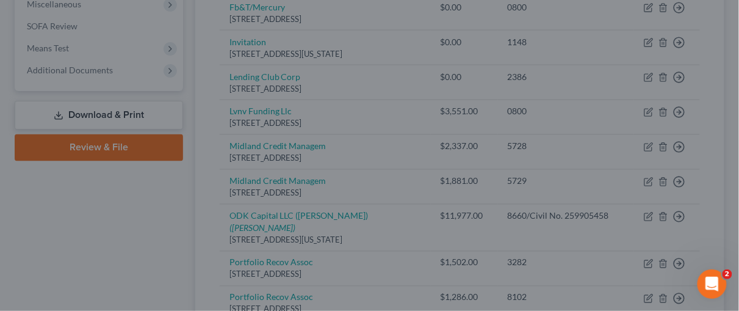
type input "0"
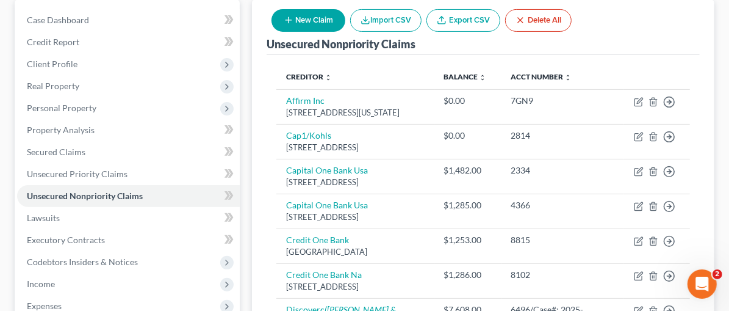
scroll to position [0, 0]
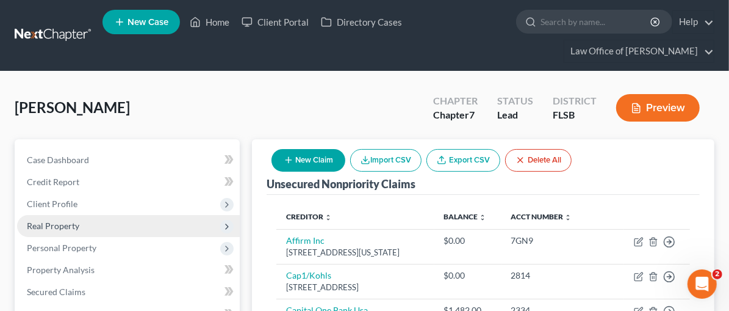
click at [45, 226] on span "Real Property" at bounding box center [53, 225] width 52 height 10
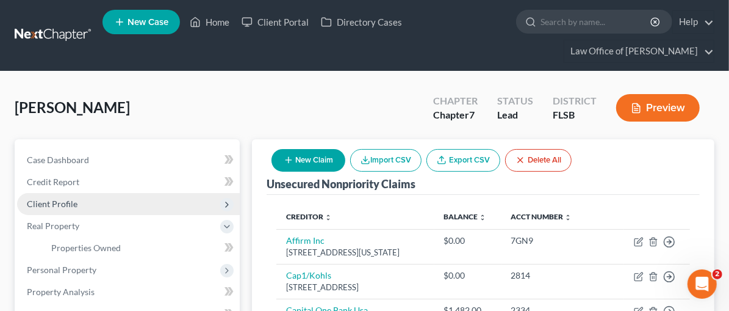
click at [76, 206] on span "Client Profile" at bounding box center [52, 203] width 51 height 10
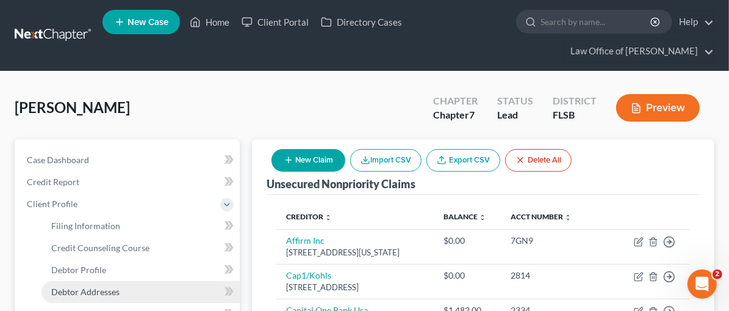
click at [93, 290] on span "Debtor Addresses" at bounding box center [85, 291] width 68 height 10
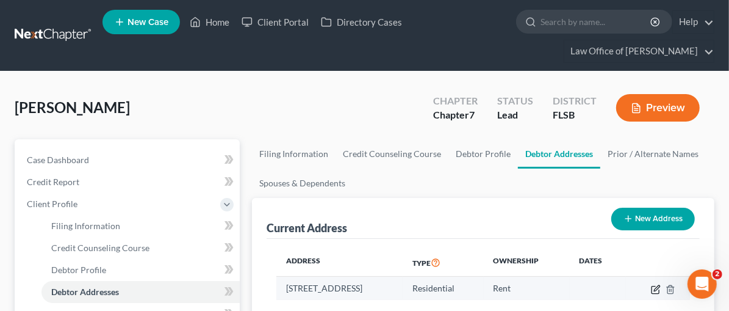
click at [655, 288] on icon "button" at bounding box center [656, 287] width 5 height 5
select select "9"
select select "0"
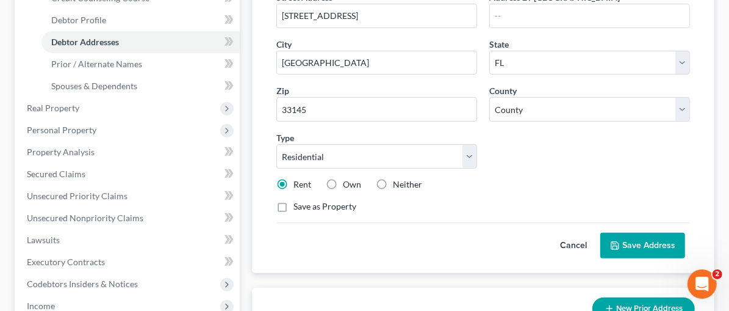
scroll to position [282, 0]
